Goal: Transaction & Acquisition: Obtain resource

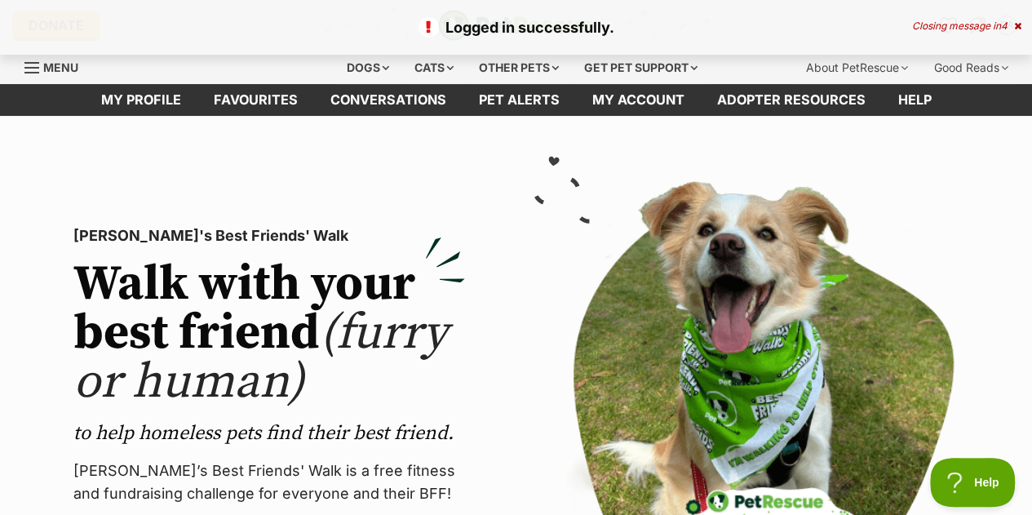
click at [1016, 21] on icon at bounding box center [1017, 26] width 7 height 10
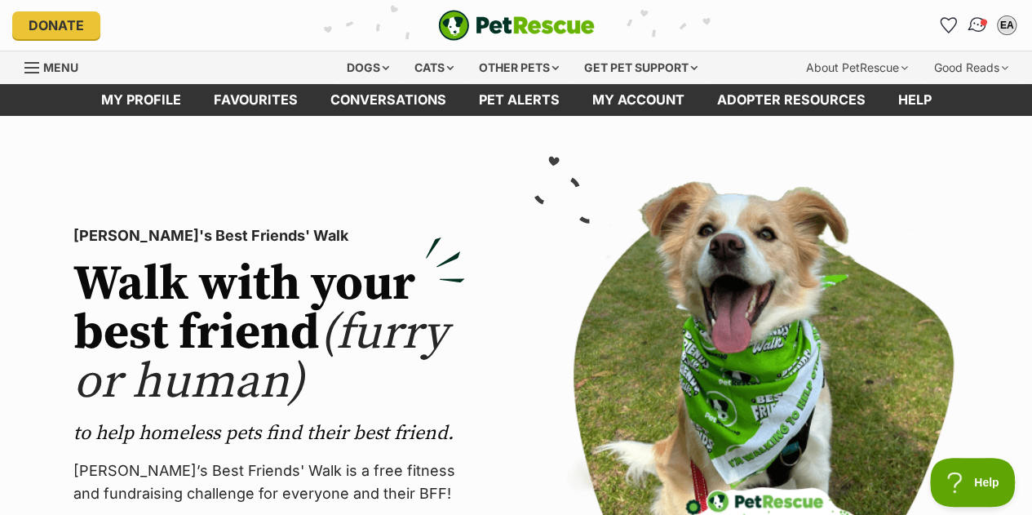
click at [973, 19] on img "Conversations" at bounding box center [977, 25] width 22 height 21
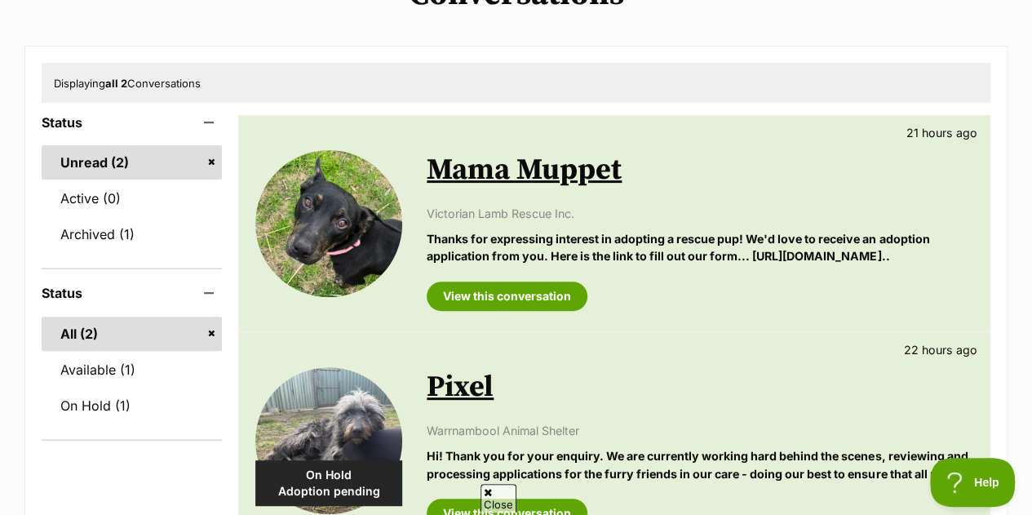
click at [626, 265] on p "Thanks for expressing interest in adopting a rescue pup! We'd love to receive a…" at bounding box center [699, 247] width 546 height 35
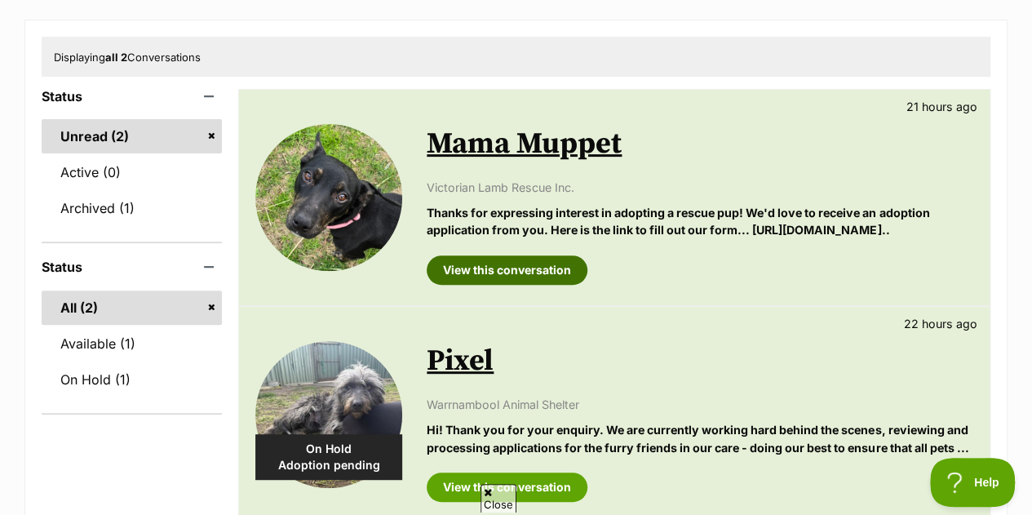
click at [524, 285] on link "View this conversation" at bounding box center [506, 269] width 161 height 29
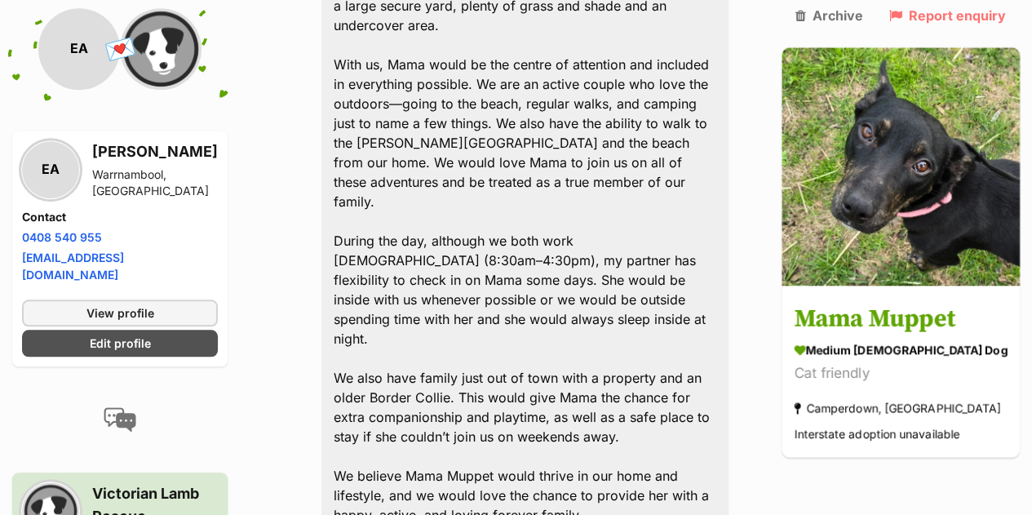
scroll to position [586, 0]
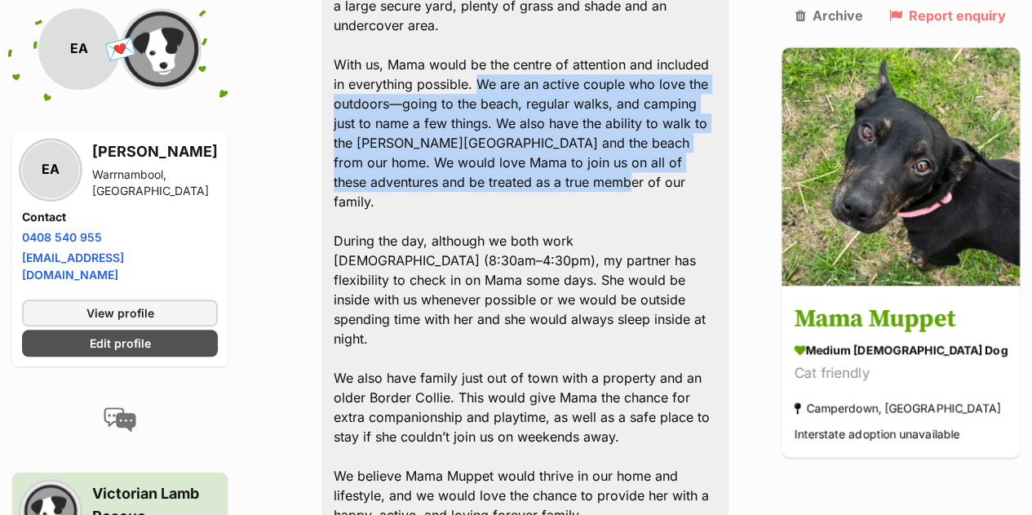
drag, startPoint x: 475, startPoint y: 68, endPoint x: 697, endPoint y: 139, distance: 233.9
click at [697, 139] on div "I would like to express my interest in Mama Muppet. My partner and I own our ho…" at bounding box center [524, 231] width 407 height 612
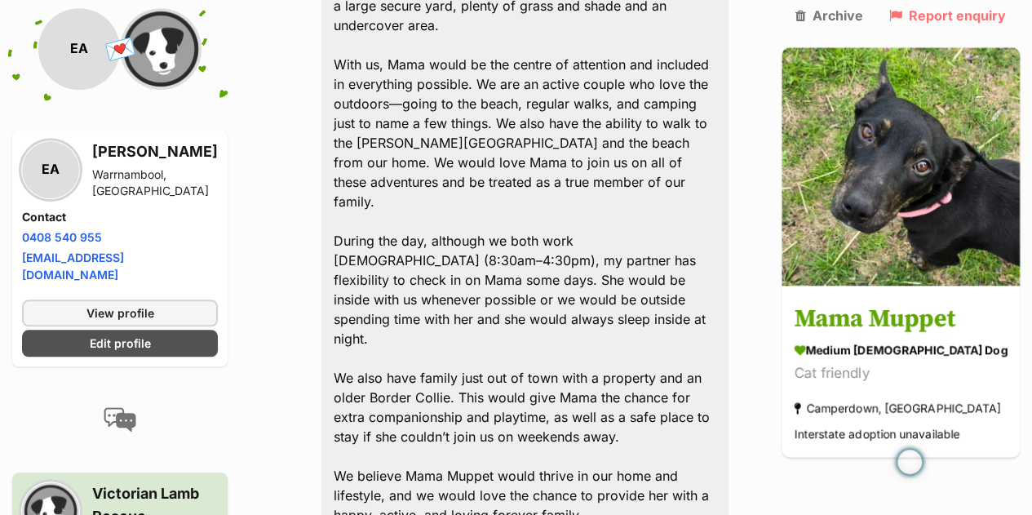
click at [612, 348] on div "I would like to express my interest in Mama Muppet. My partner and I own our ho…" at bounding box center [524, 231] width 407 height 612
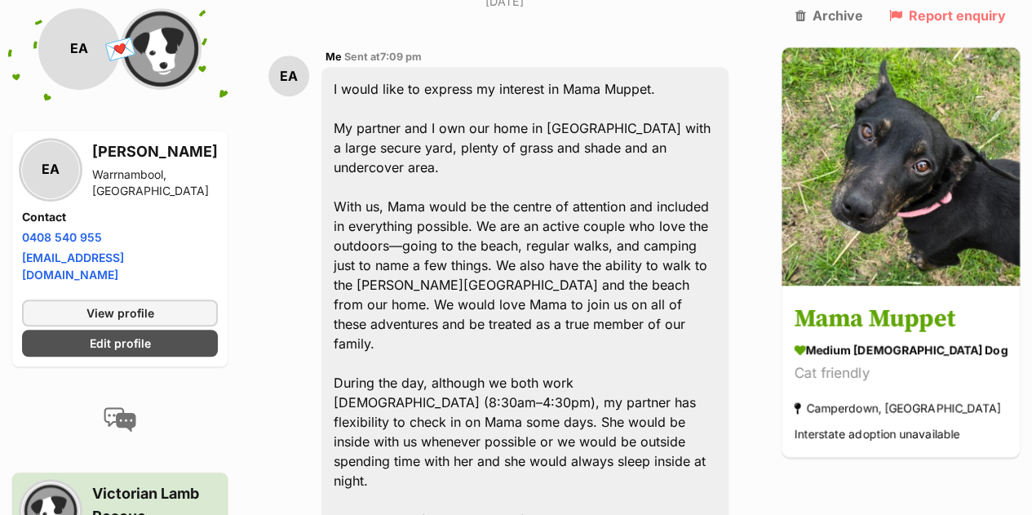
scroll to position [452, 0]
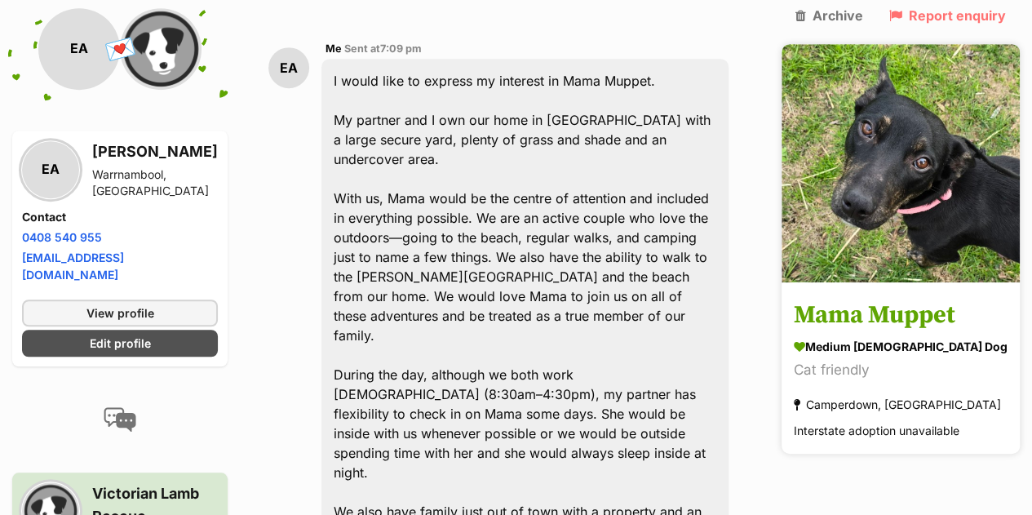
click at [954, 311] on h3 "Mama Muppet" at bounding box center [900, 316] width 214 height 37
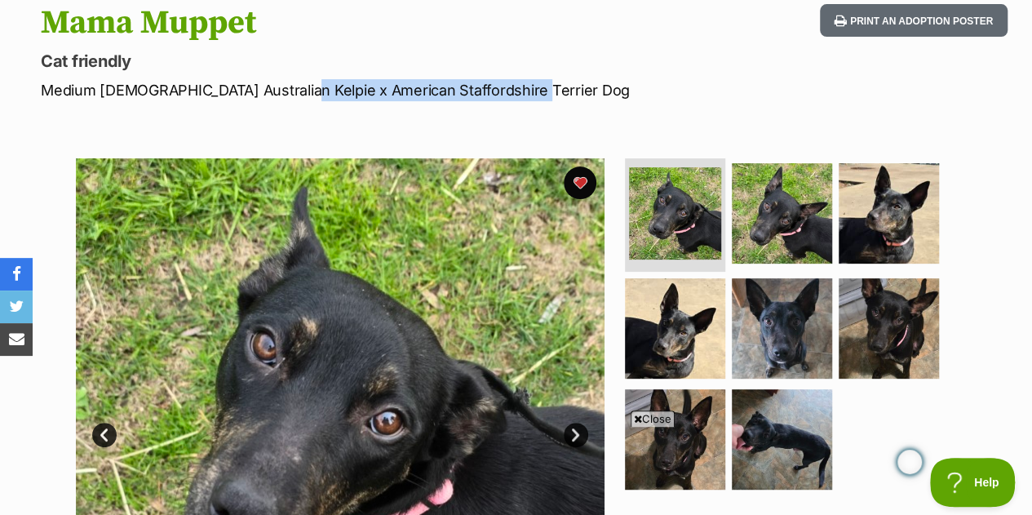
drag, startPoint x: 511, startPoint y: 92, endPoint x: 281, endPoint y: 86, distance: 230.1
click at [281, 86] on p "Medium Female Australian Kelpie x American Staffordshire Terrier Dog" at bounding box center [336, 90] width 590 height 22
copy p "American Staffordshire Terrier Dog"
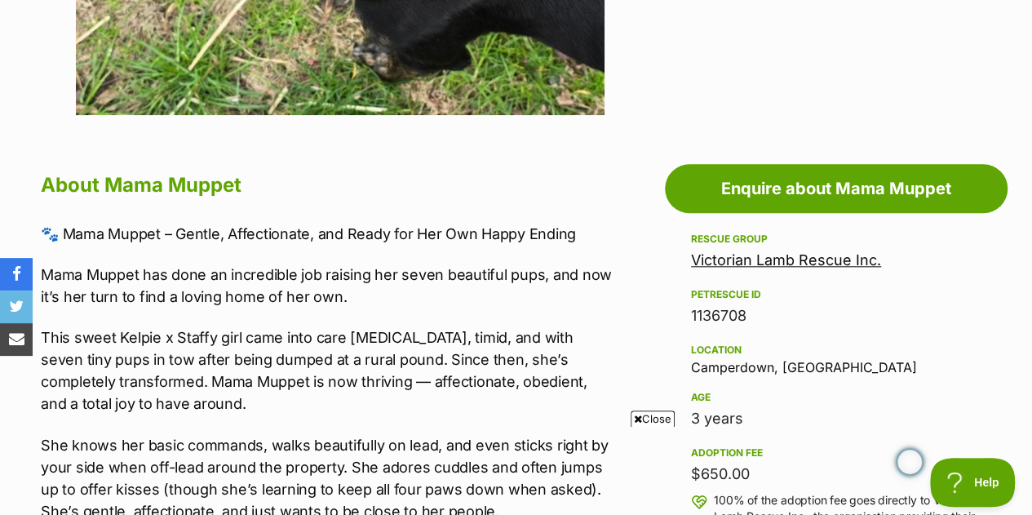
scroll to position [754, 0]
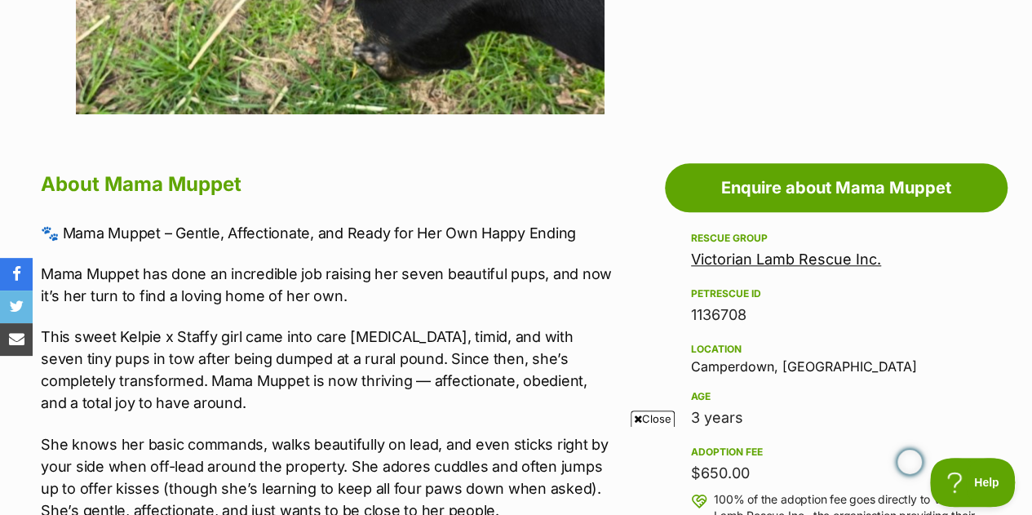
click at [656, 426] on div "Close" at bounding box center [516, 470] width 791 height 90
click at [644, 422] on span "Close" at bounding box center [652, 418] width 44 height 16
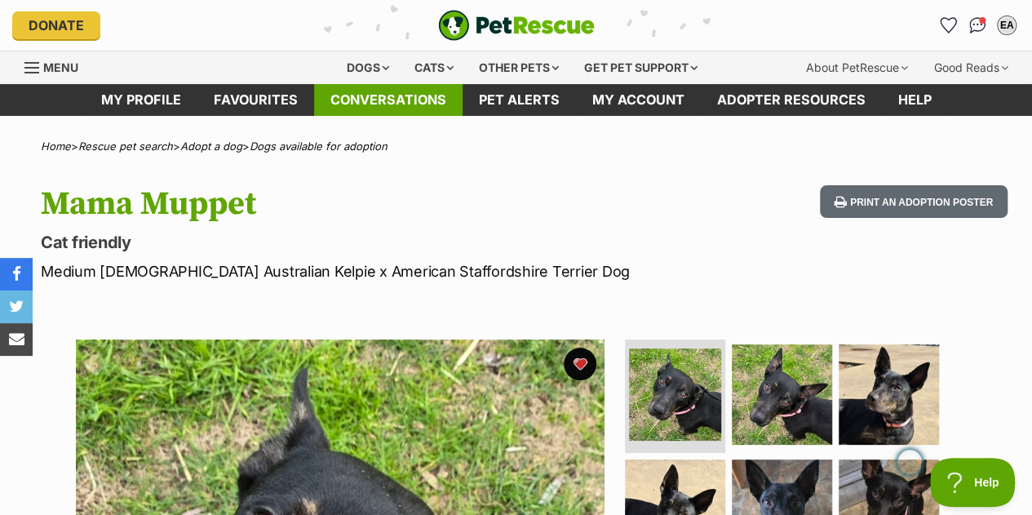
scroll to position [0, 0]
click at [364, 70] on div "Dogs" at bounding box center [367, 67] width 65 height 33
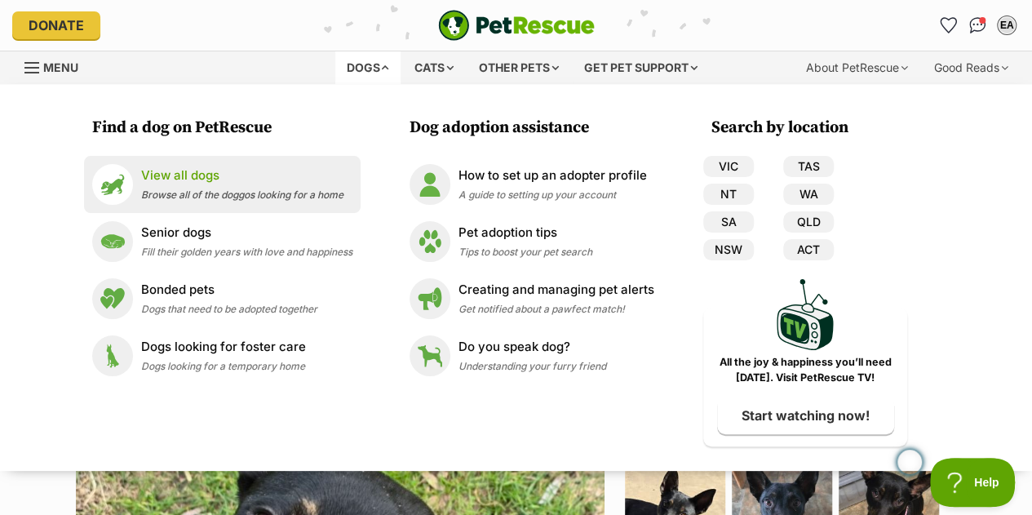
click at [214, 188] on span "Browse all of the doggos looking for a home" at bounding box center [242, 194] width 202 height 12
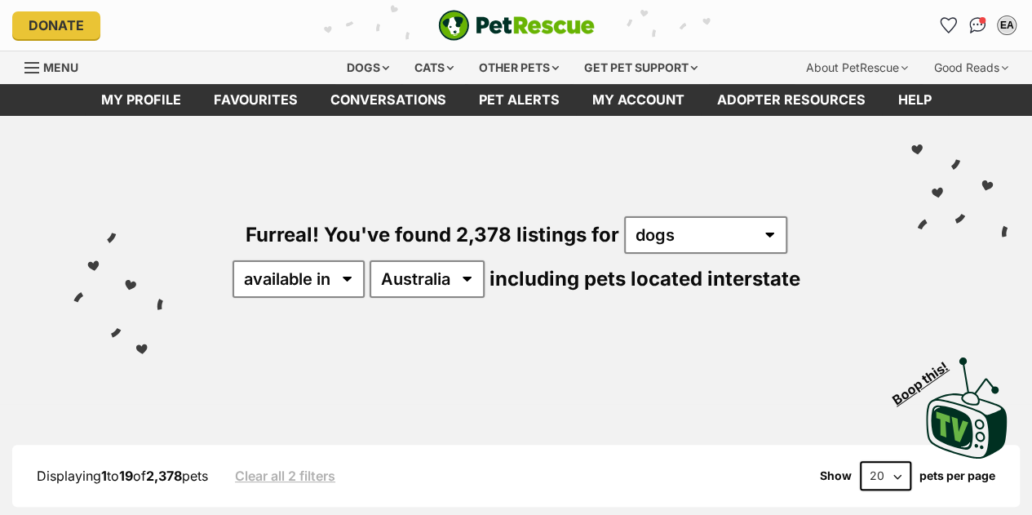
select select "VIC"
click at [370, 260] on select "Australia ACT NSW NT QLD SA TAS VIC WA" at bounding box center [426, 279] width 115 height 38
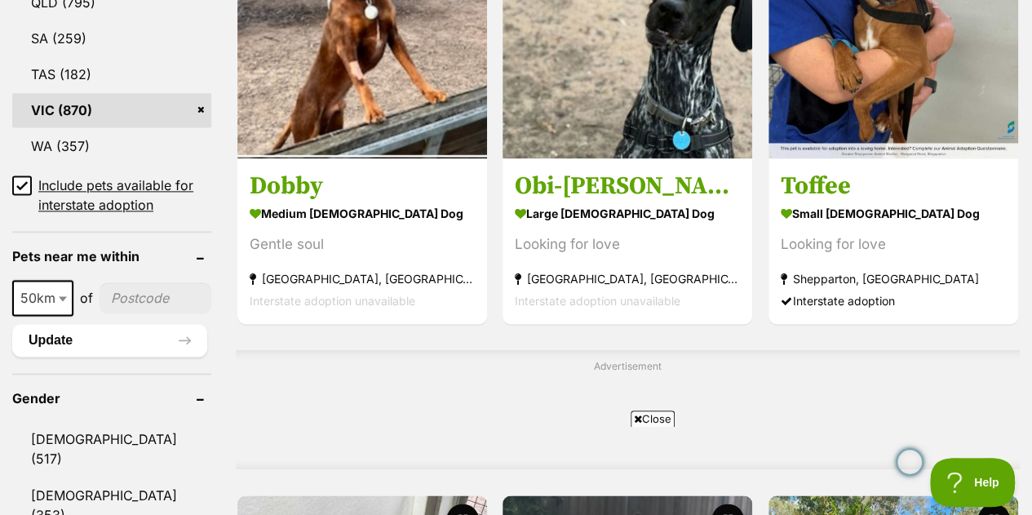
scroll to position [1055, 0]
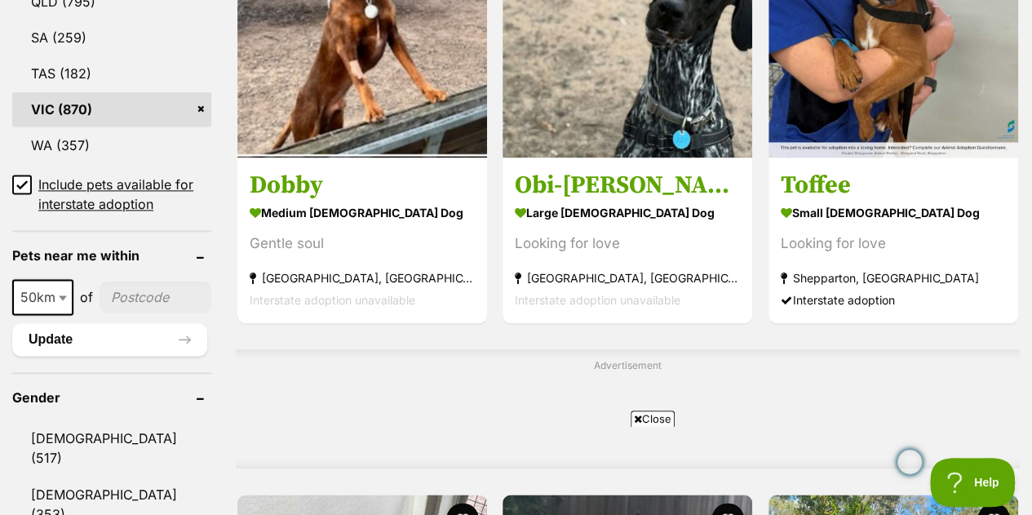
click at [54, 285] on span "50km" at bounding box center [43, 296] width 58 height 23
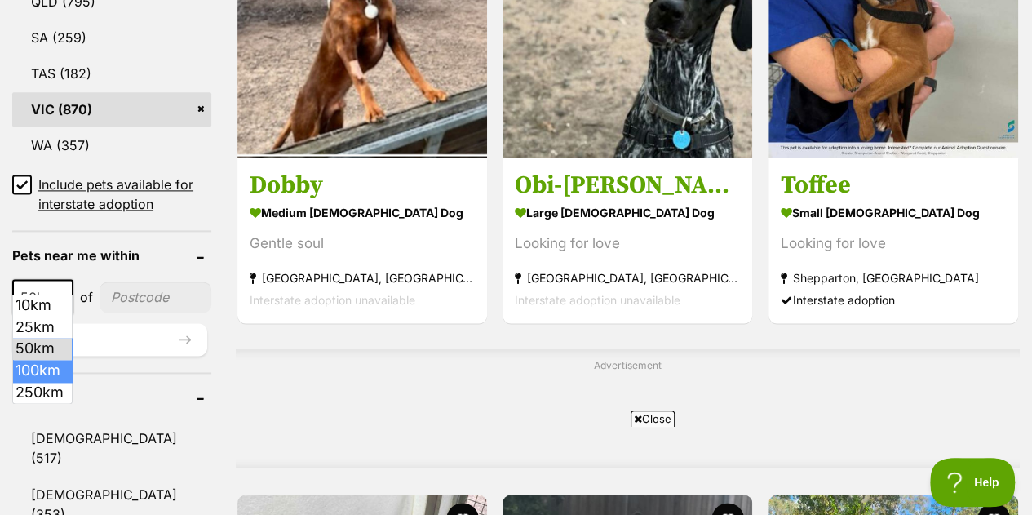
select select "100"
click at [139, 281] on input"] "postcode" at bounding box center [158, 296] width 106 height 31
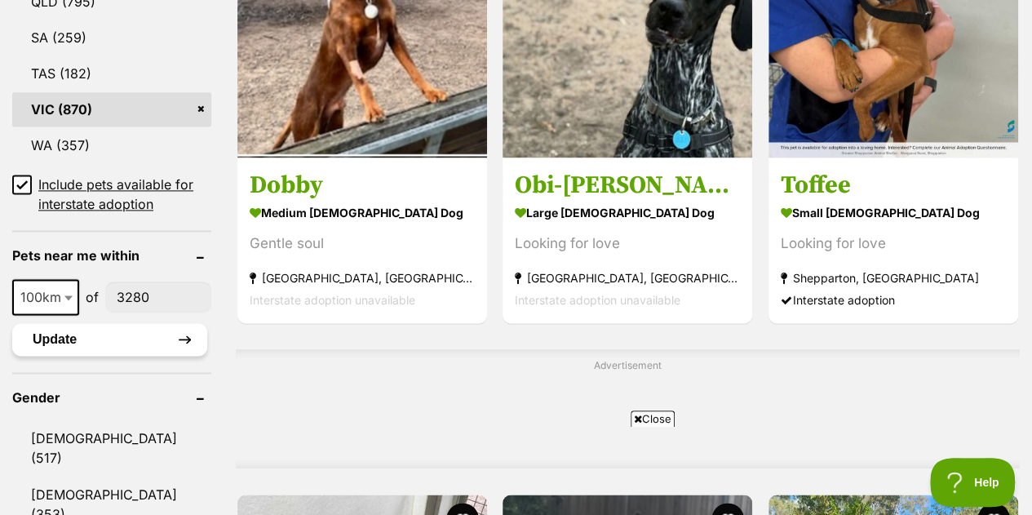
type input"] "3280"
click at [63, 323] on button "Update" at bounding box center [109, 339] width 195 height 33
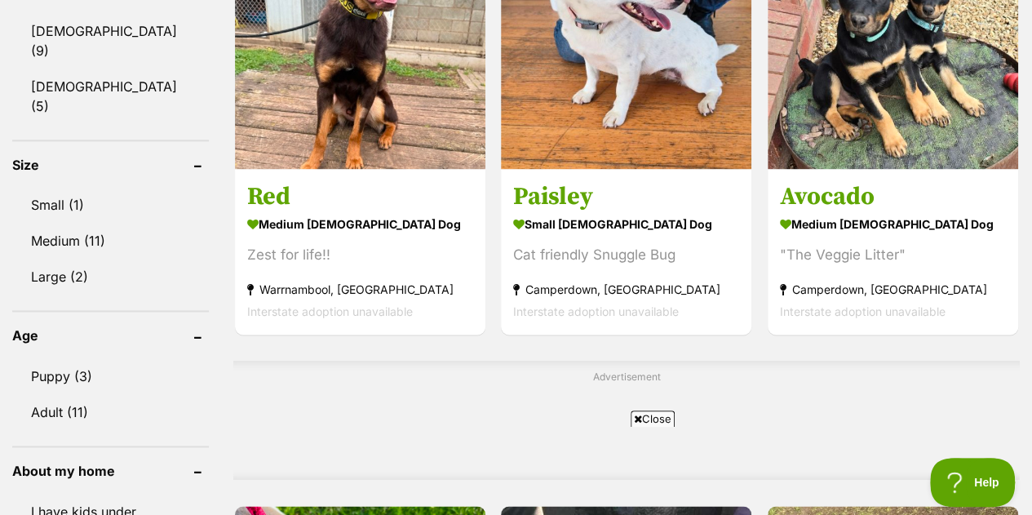
scroll to position [1053, 0]
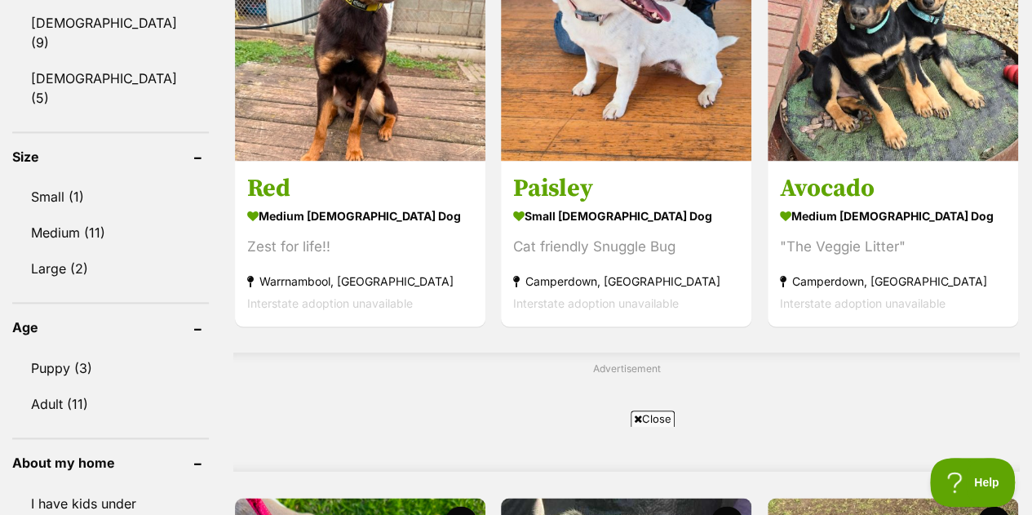
click at [647, 423] on span "Close" at bounding box center [652, 418] width 44 height 16
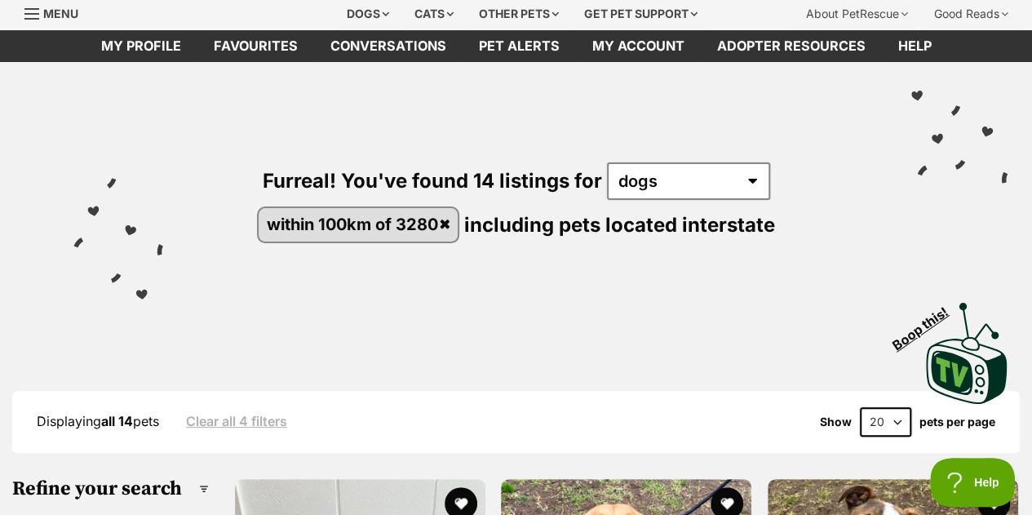
scroll to position [0, 0]
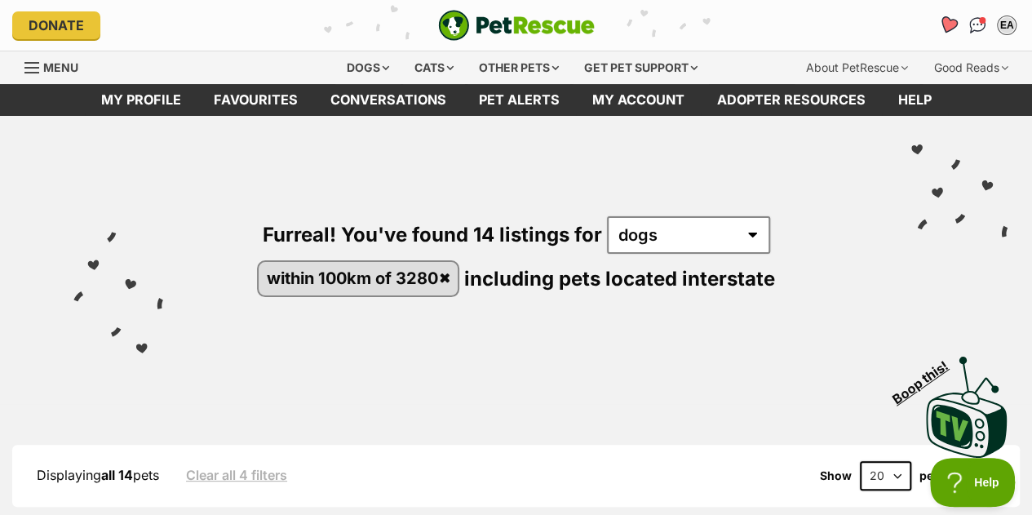
click at [947, 25] on icon "Favourites" at bounding box center [948, 24] width 20 height 19
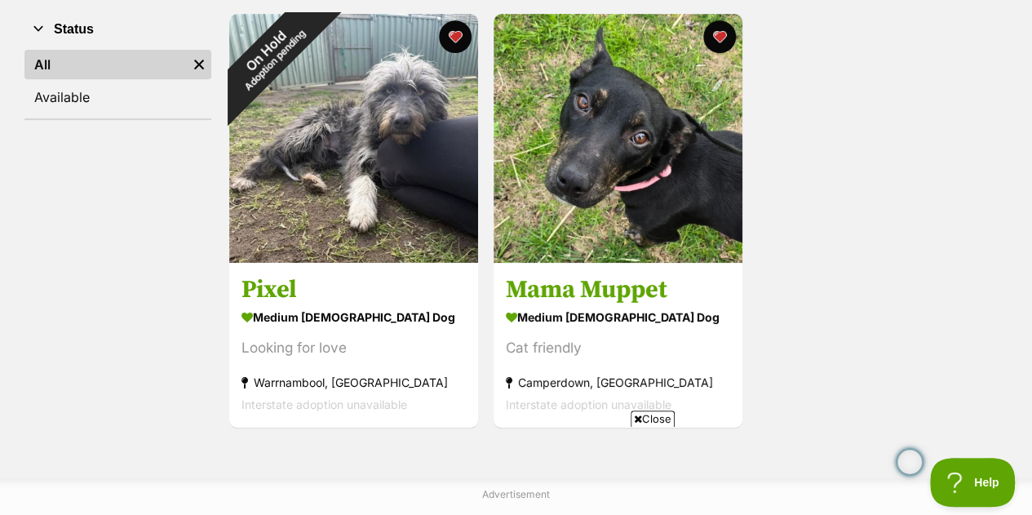
click at [642, 419] on span "Close" at bounding box center [652, 418] width 44 height 16
